Goal: Use online tool/utility: Utilize a website feature to perform a specific function

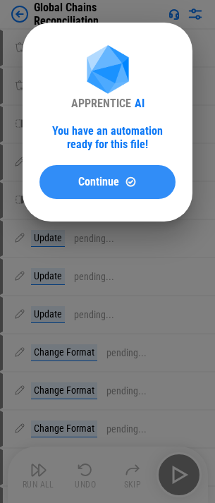
click at [101, 181] on span "Continue" at bounding box center [98, 181] width 41 height 11
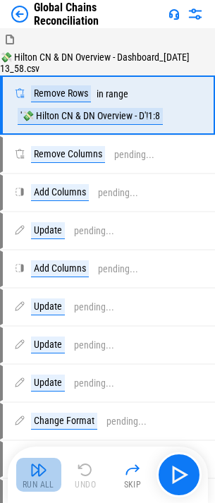
click at [42, 468] on img "button" at bounding box center [38, 469] width 17 height 17
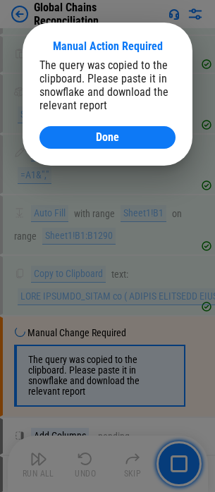
scroll to position [1615, 0]
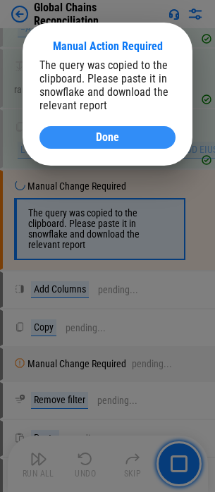
click at [83, 143] on button "Done" at bounding box center [108, 137] width 136 height 23
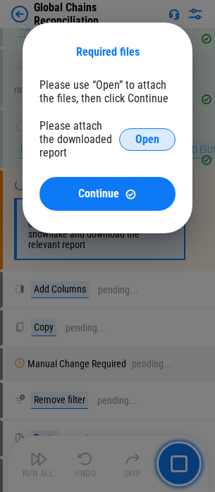
click at [135, 143] on button "Open" at bounding box center [147, 139] width 56 height 23
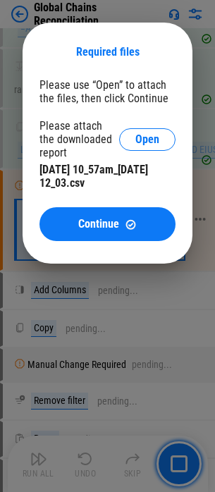
click at [51, 219] on button "Continue" at bounding box center [108, 224] width 136 height 34
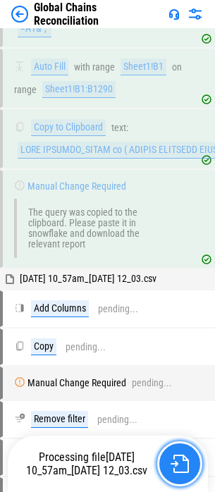
click at [174, 466] on img "button" at bounding box center [180, 464] width 18 height 18
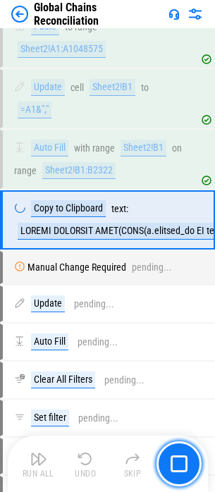
scroll to position [3082, 0]
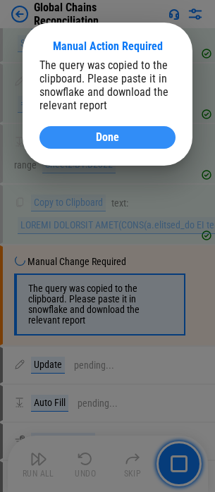
click at [113, 133] on span "Done" at bounding box center [107, 137] width 23 height 11
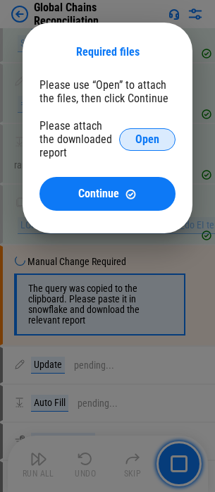
click at [143, 143] on span "Open" at bounding box center [147, 139] width 24 height 11
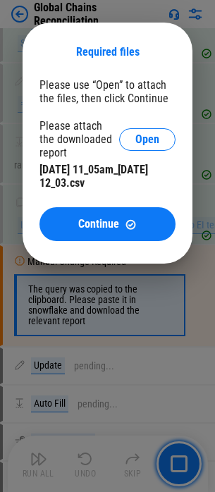
drag, startPoint x: 92, startPoint y: 198, endPoint x: 91, endPoint y: 207, distance: 8.6
click at [92, 198] on div "Please use “Open” to attach the files, then click Continue Please attach the do…" at bounding box center [108, 159] width 136 height 163
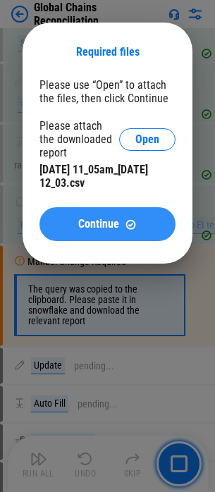
click at [90, 216] on button "Continue" at bounding box center [108, 224] width 136 height 34
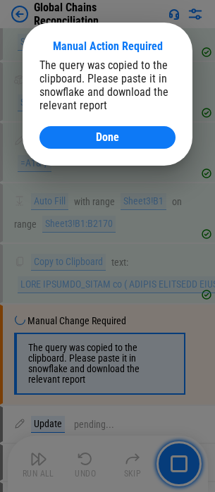
scroll to position [4837, 0]
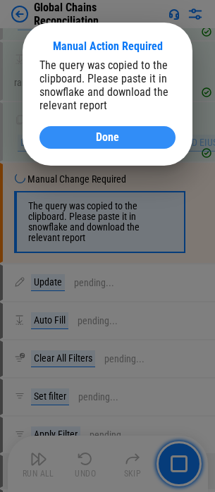
click at [90, 133] on div "Done" at bounding box center [107, 137] width 102 height 11
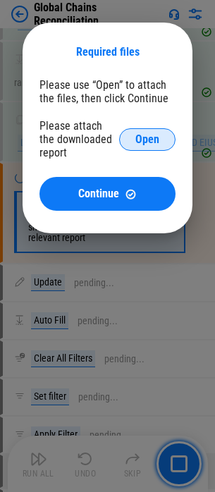
click at [128, 136] on button "Open" at bounding box center [147, 139] width 56 height 23
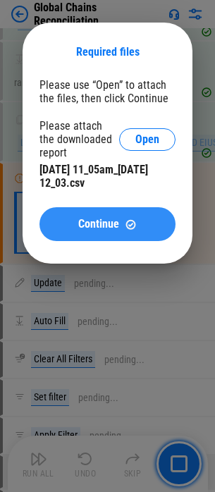
click at [114, 231] on button "Continue" at bounding box center [108, 224] width 136 height 34
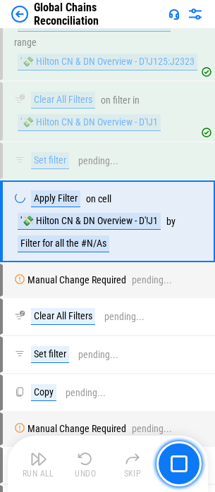
scroll to position [5187, 0]
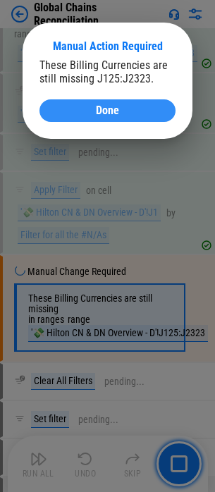
click at [154, 112] on div "Done" at bounding box center [107, 110] width 102 height 11
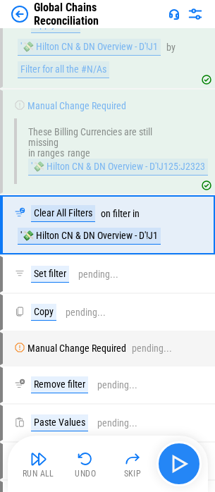
scroll to position [5364, 0]
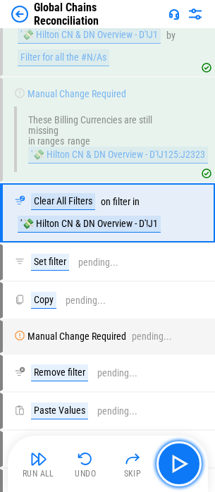
click at [185, 471] on img "button" at bounding box center [179, 464] width 23 height 23
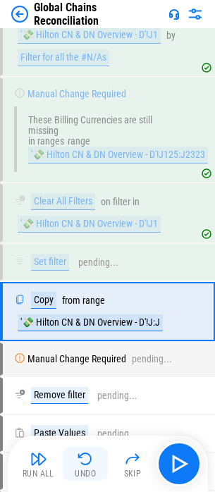
click at [83, 459] on img "button" at bounding box center [85, 459] width 17 height 17
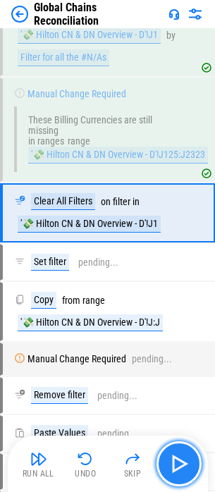
click at [174, 451] on button "button" at bounding box center [179, 464] width 45 height 45
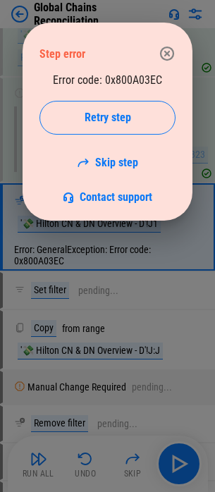
click at [166, 61] on icon "button" at bounding box center [167, 53] width 17 height 17
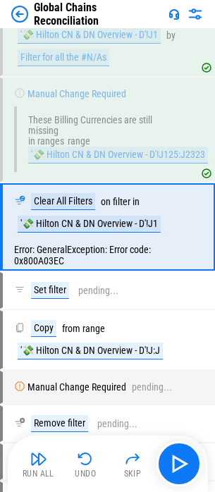
click at [94, 456] on button "Undo" at bounding box center [85, 464] width 45 height 34
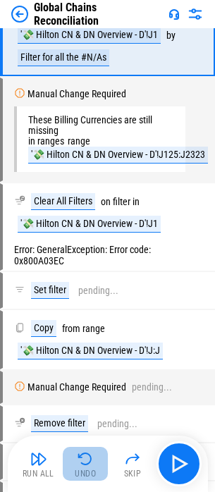
click at [85, 466] on img "button" at bounding box center [85, 459] width 17 height 17
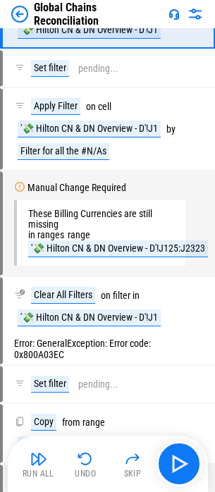
scroll to position [5077, 0]
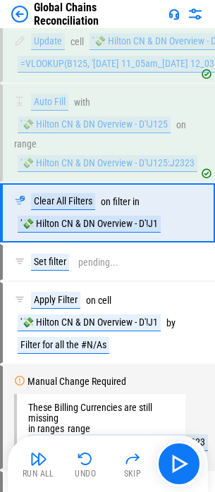
click at [78, 468] on button "Undo" at bounding box center [85, 464] width 45 height 34
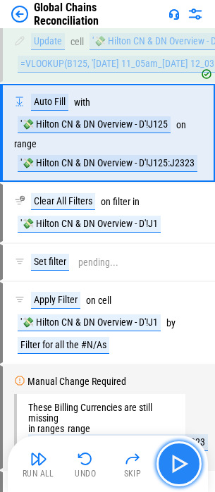
click at [186, 456] on img "button" at bounding box center [179, 464] width 23 height 23
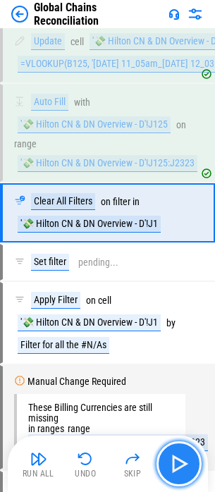
click at [181, 470] on img "button" at bounding box center [179, 464] width 23 height 23
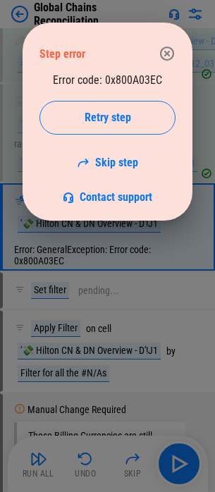
click at [131, 83] on div "Error code: 0x800A03EC Retry step Skip step Contact support" at bounding box center [108, 138] width 136 height 131
copy div "0x800A03EC"
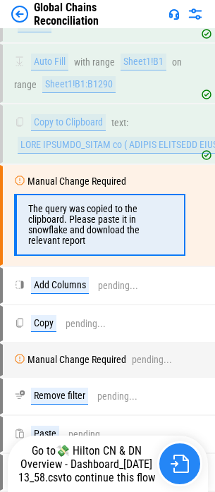
scroll to position [1622, 0]
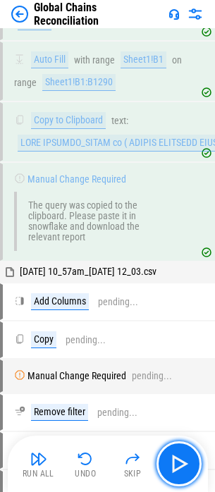
click at [186, 464] on img "button" at bounding box center [179, 464] width 23 height 23
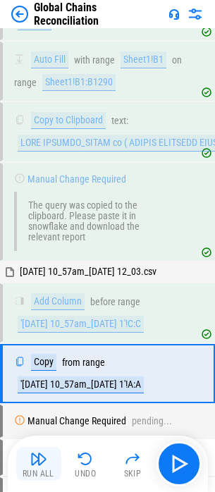
click at [43, 468] on button "Run All" at bounding box center [38, 464] width 45 height 34
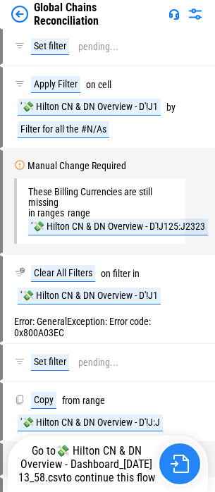
scroll to position [5077, 0]
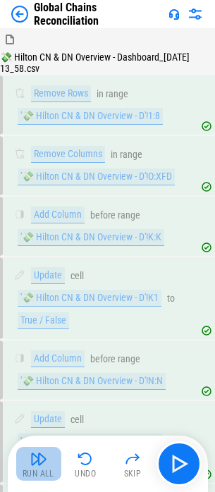
click at [40, 467] on img "button" at bounding box center [38, 459] width 17 height 17
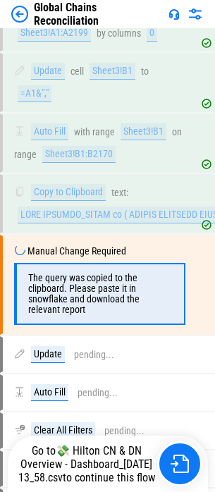
scroll to position [4837, 0]
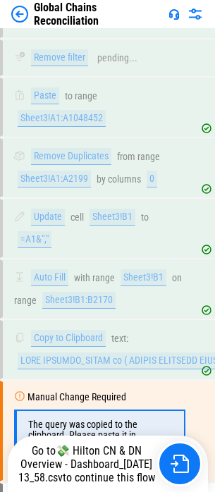
scroll to position [4817, 0]
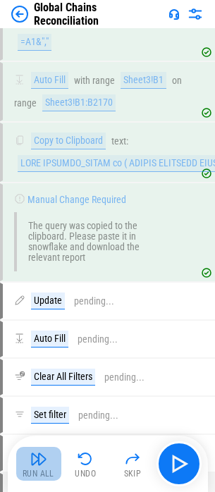
click at [37, 470] on div "Run All" at bounding box center [39, 474] width 32 height 8
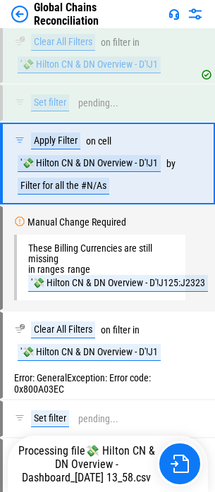
scroll to position [5187, 0]
